Goal: Transaction & Acquisition: Purchase product/service

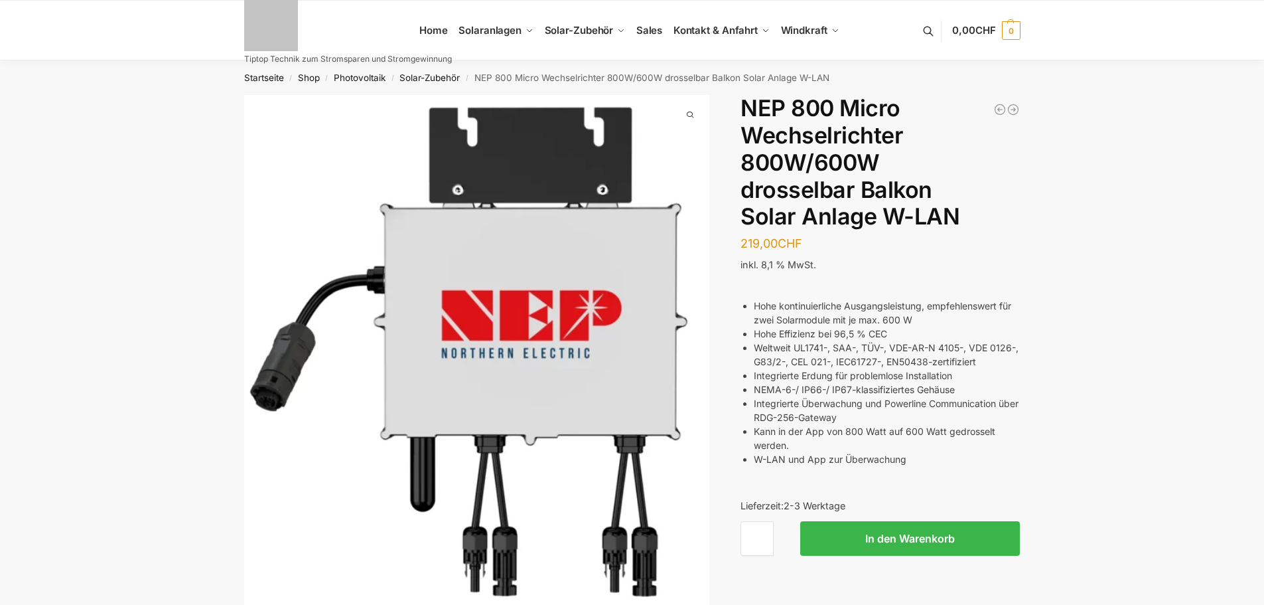
click at [821, 359] on li "Weltweit UL1741-, SAA-, TÜV-, VDE-AR-N 4105-, VDE 0126-, G83/2-, CEL 021-, IEC6…" at bounding box center [887, 354] width 266 height 28
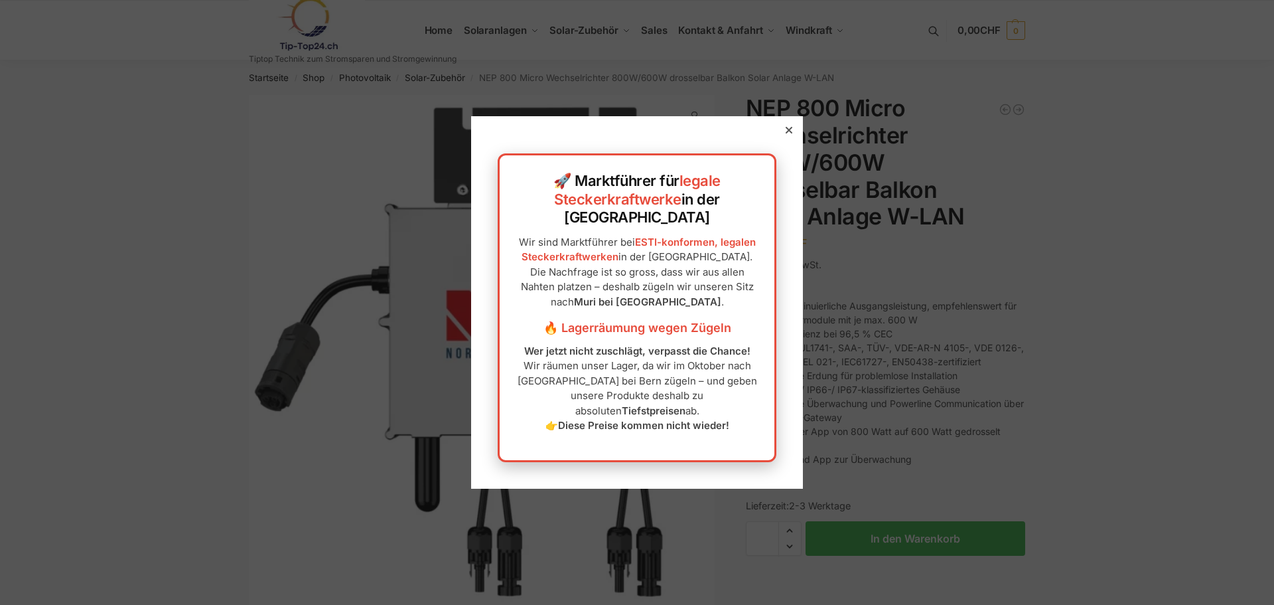
click at [674, 257] on p "Wir sind Marktführer bei ESTI-konformen, legalen Steckerkraftwerken in der Schw…" at bounding box center [637, 272] width 248 height 75
click at [644, 404] on strong "Tiefstpreisen" at bounding box center [654, 410] width 64 height 13
click at [632, 419] on strong "Diese Preise kommen nicht wieder!" at bounding box center [643, 425] width 171 height 13
click at [783, 136] on div at bounding box center [789, 130] width 12 height 12
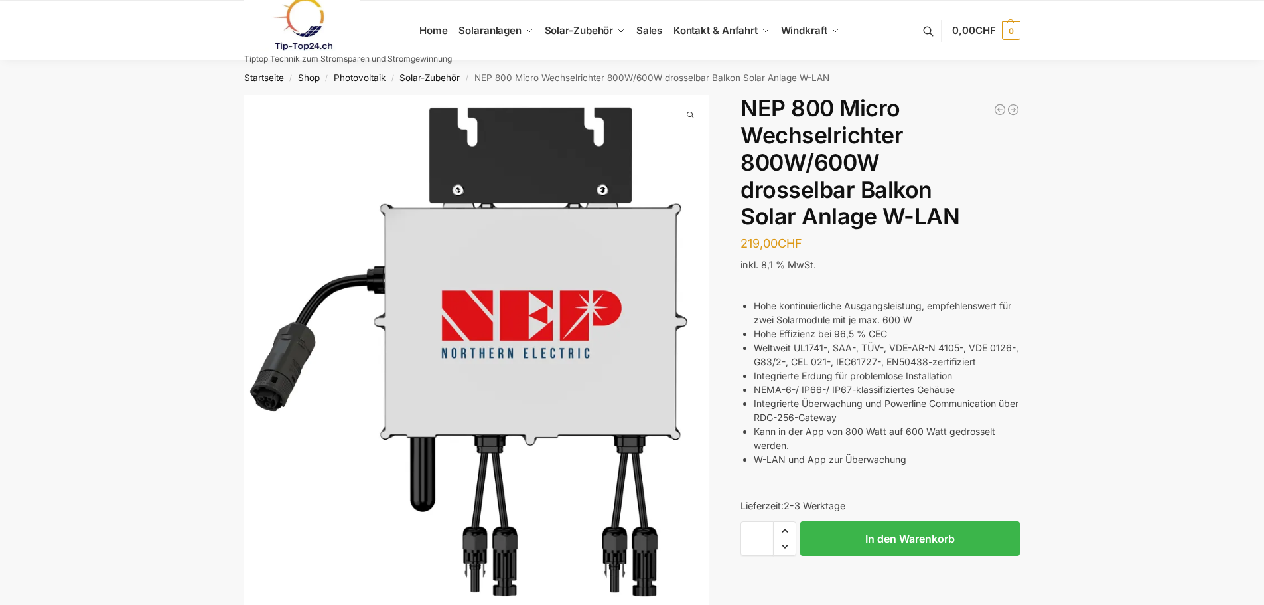
drag, startPoint x: 196, startPoint y: 400, endPoint x: 259, endPoint y: 195, distance: 214.3
click at [241, 340] on div "Beschreibung Zusätzliche Informationen 219,00 CHF In den Warenkorb Taschenlampe…" at bounding box center [632, 363] width 832 height 537
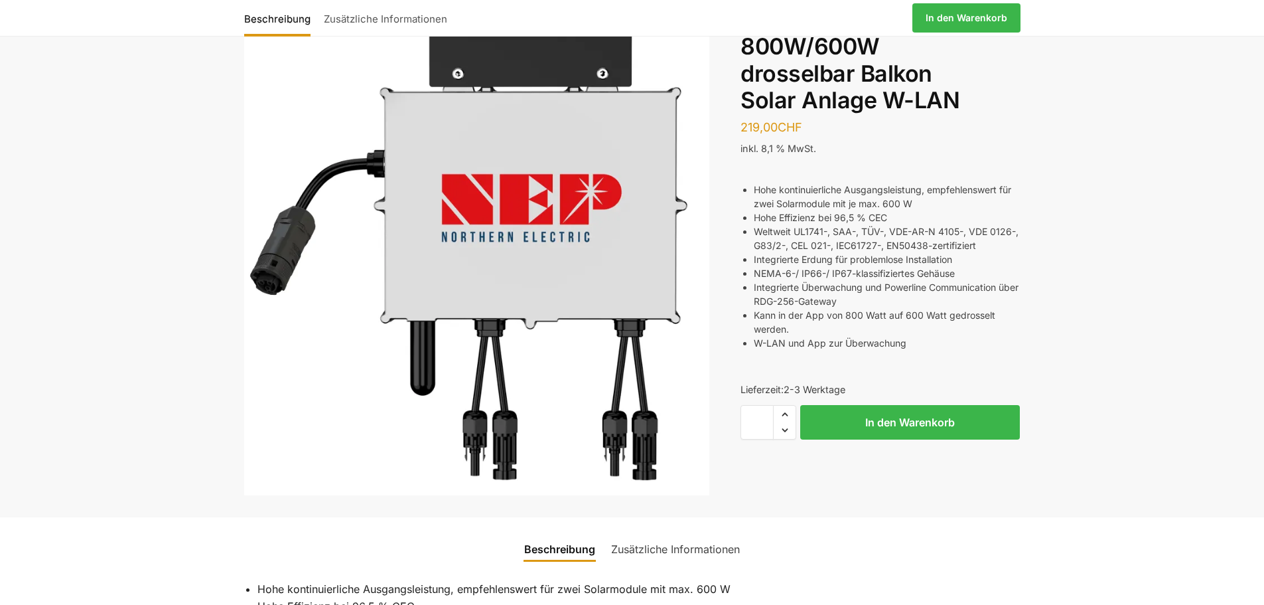
scroll to position [332, 0]
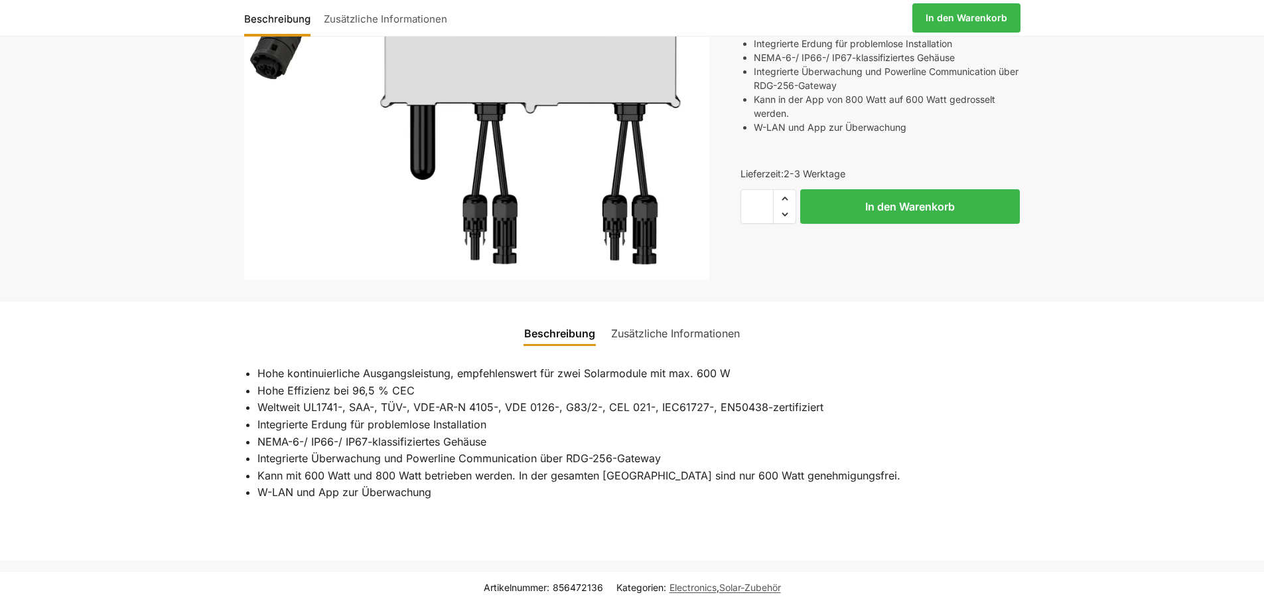
click at [164, 266] on div "Beschreibung Zusätzliche Informationen 219,00 CHF In den Warenkorb Taschenlampe…" at bounding box center [632, 360] width 1264 height 1194
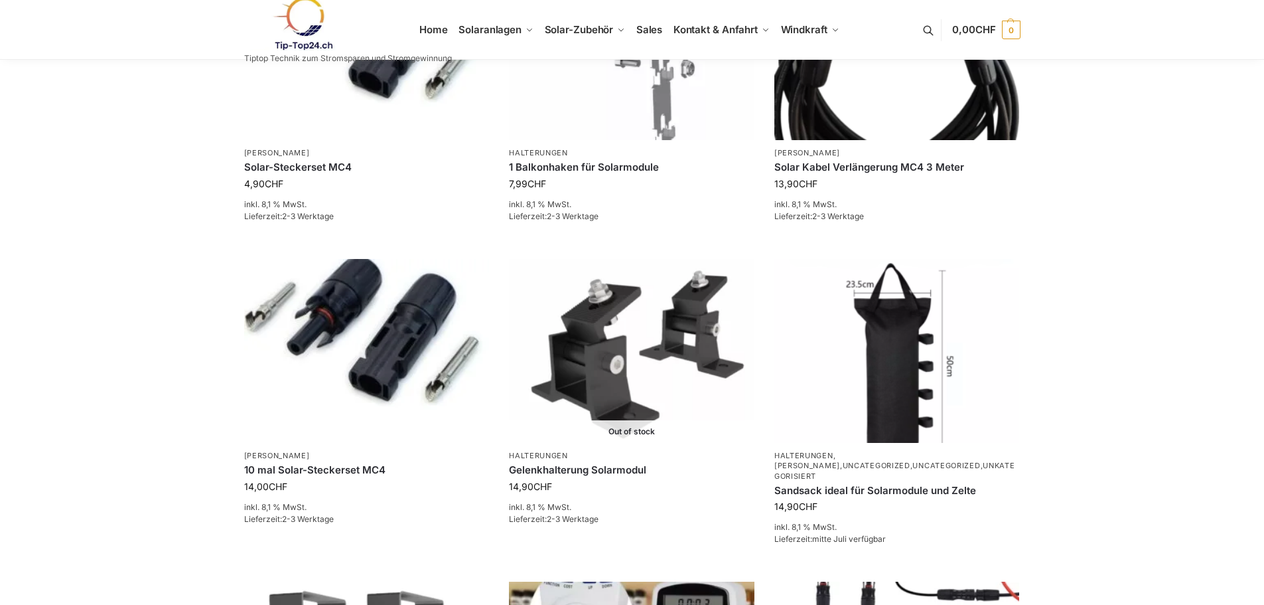
click at [131, 242] on div "**********" at bounding box center [632, 443] width 1264 height 1827
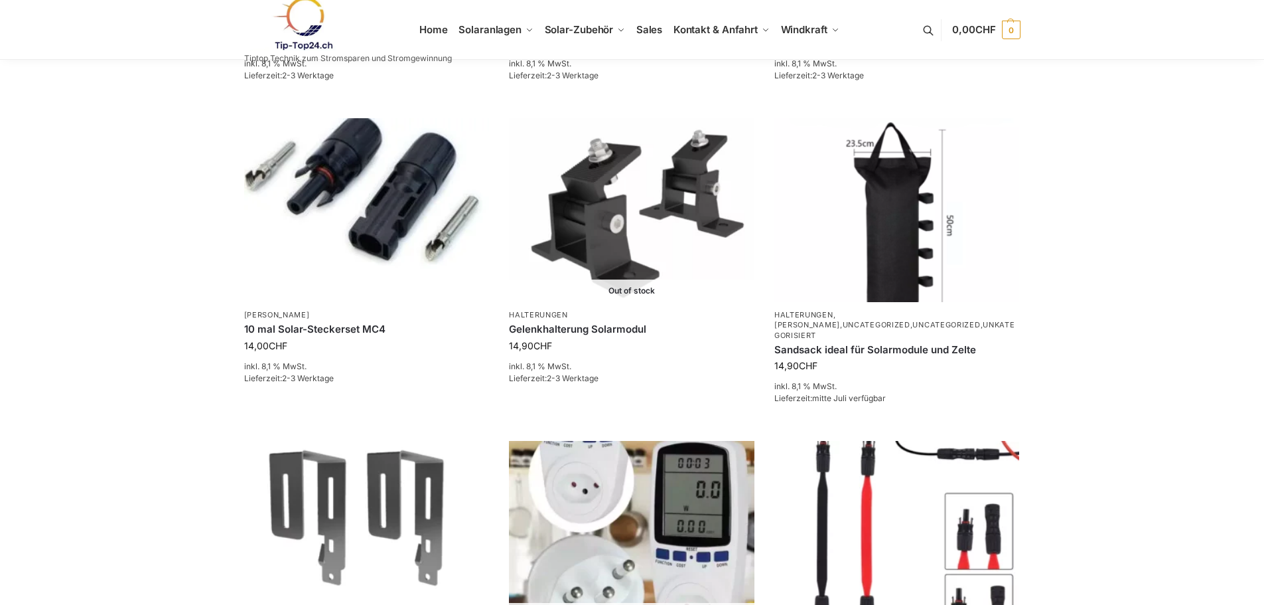
scroll to position [929, 0]
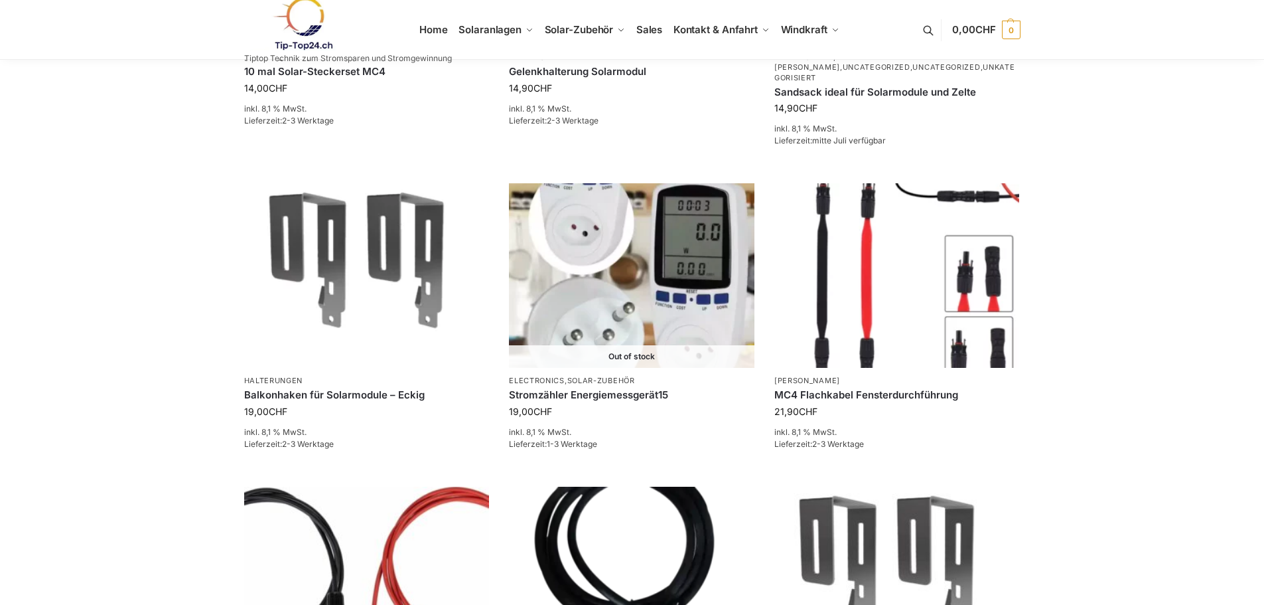
click at [174, 248] on div "**********" at bounding box center [632, 14] width 1264 height 1766
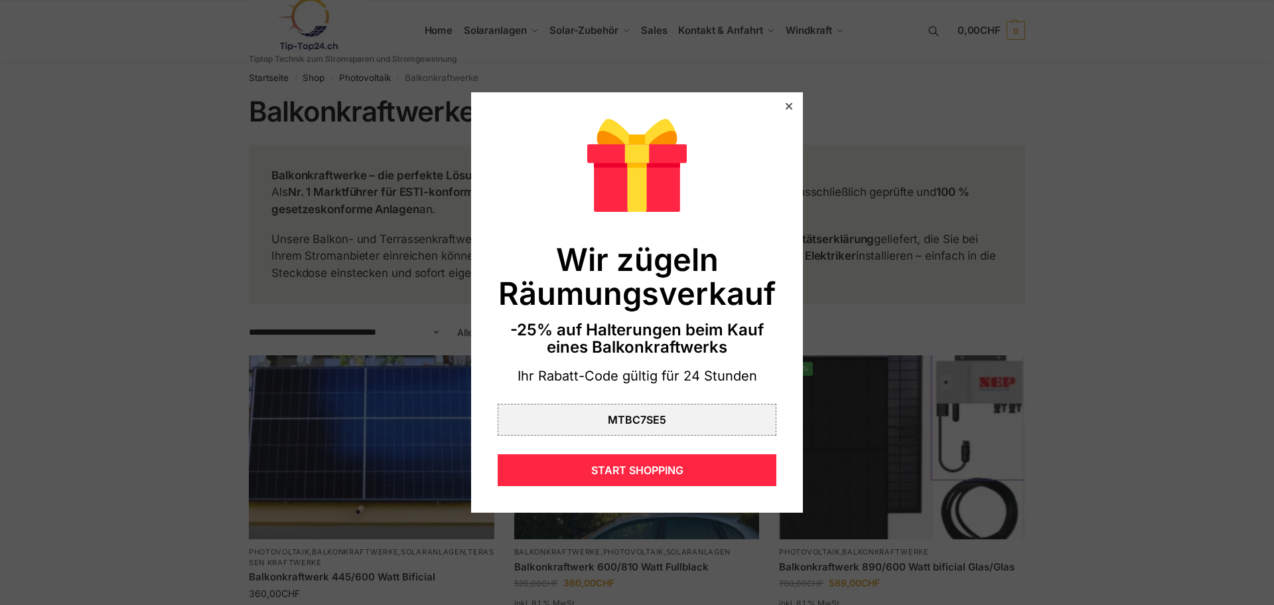
click at [783, 105] on div at bounding box center [789, 106] width 12 height 12
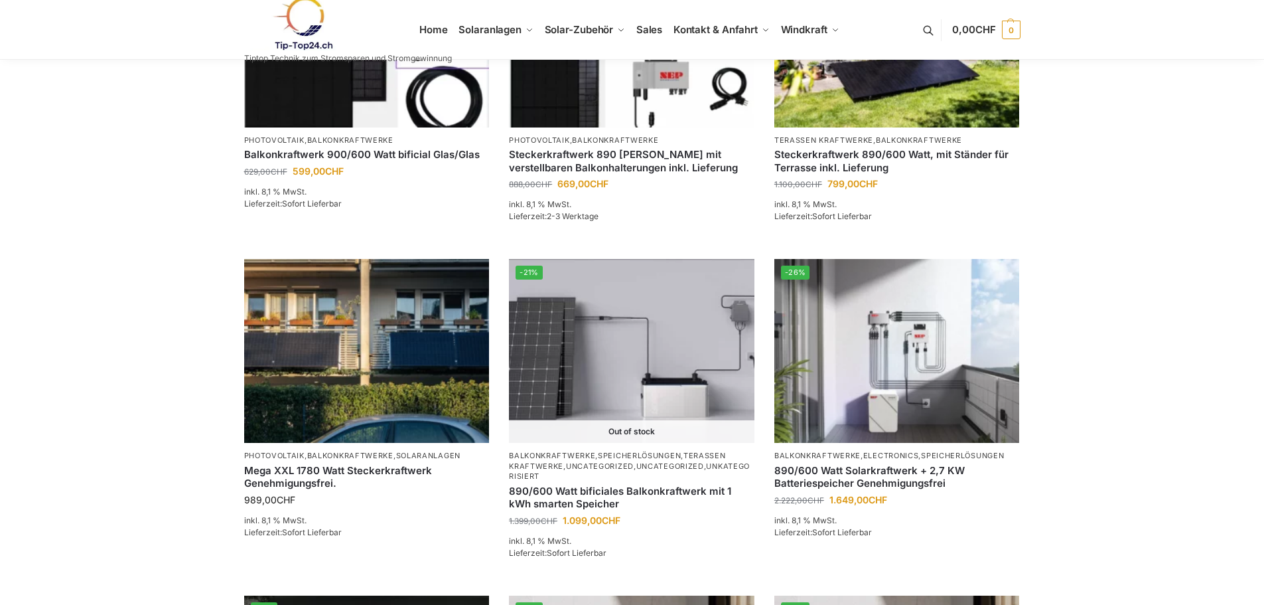
scroll to position [929, 0]
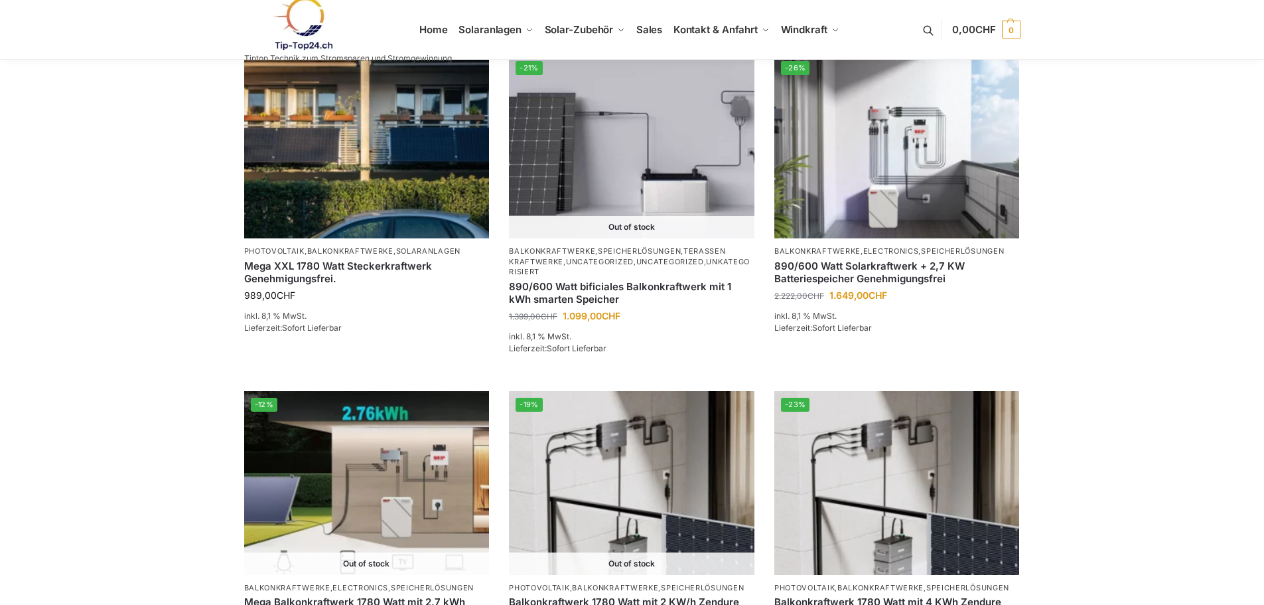
click at [196, 343] on div "**********" at bounding box center [632, 183] width 1264 height 2105
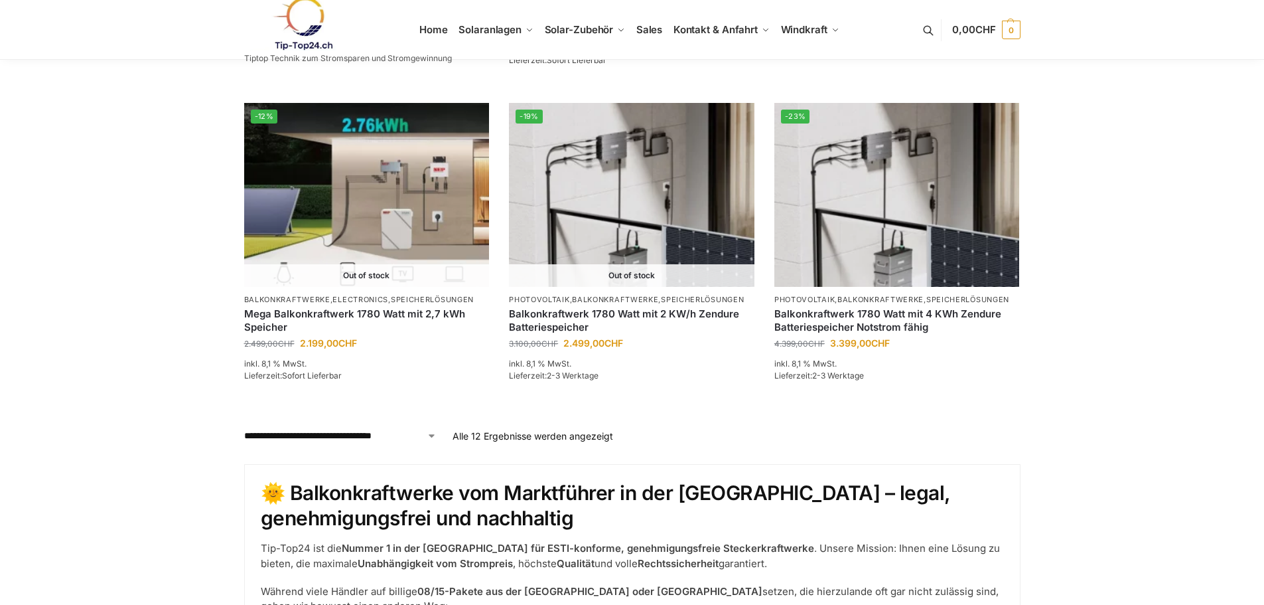
scroll to position [1261, 0]
